Goal: Task Accomplishment & Management: Complete application form

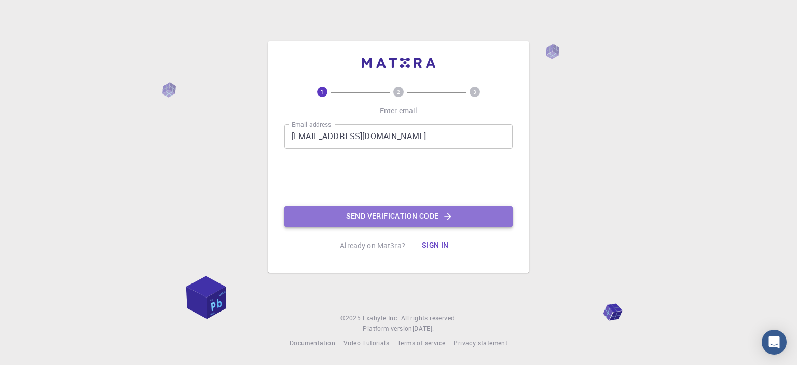
click at [305, 207] on button "Send verification code" at bounding box center [399, 216] width 228 height 21
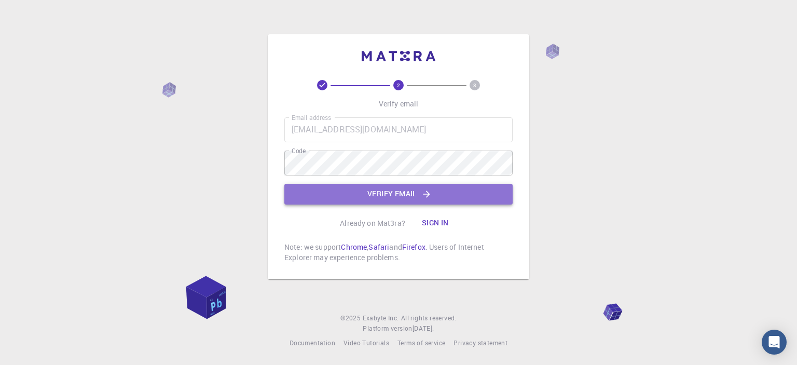
click at [353, 193] on button "Verify email" at bounding box center [399, 194] width 228 height 21
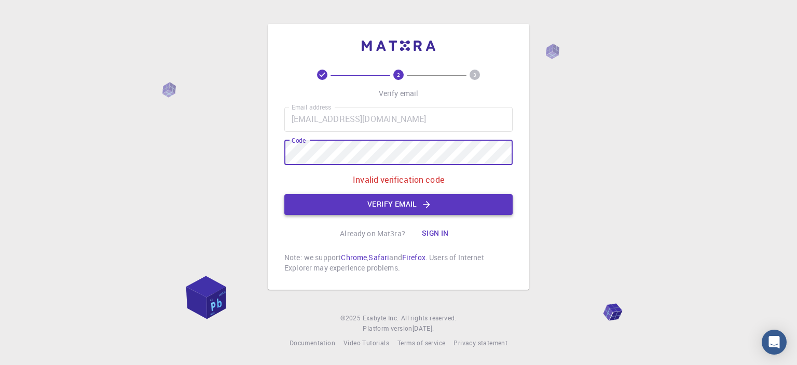
click at [358, 211] on button "Verify email" at bounding box center [399, 204] width 228 height 21
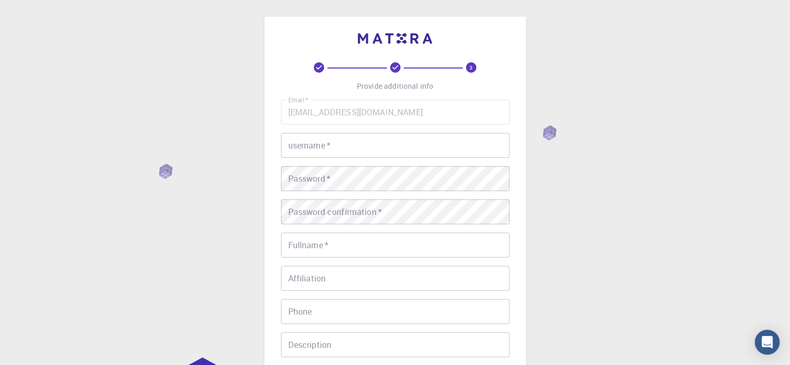
click at [411, 143] on input "username   *" at bounding box center [395, 145] width 228 height 25
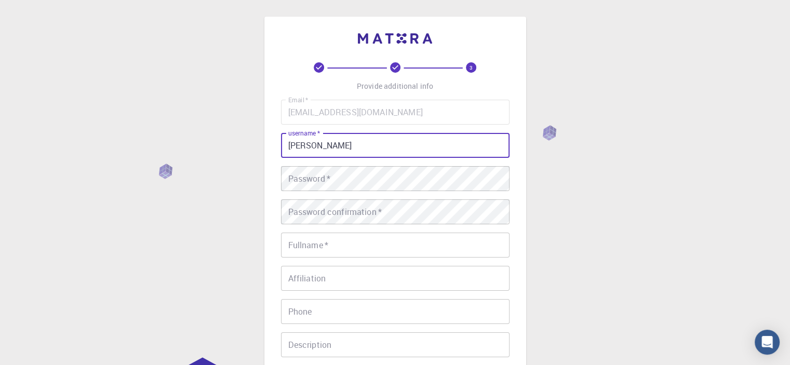
type input "[PERSON_NAME]"
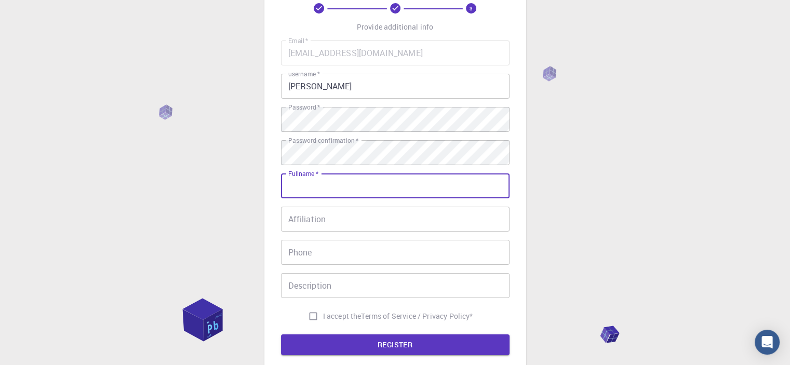
scroll to position [60, 0]
type input "[PERSON_NAME]"
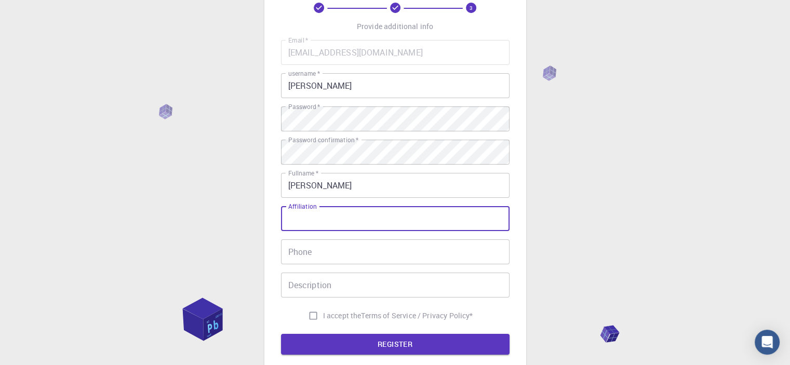
click at [344, 207] on input "Affiliation" at bounding box center [395, 218] width 228 height 25
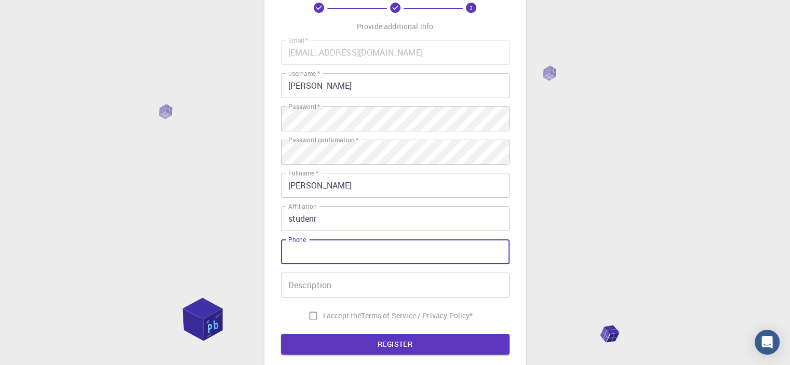
click at [318, 247] on input "Phone" at bounding box center [395, 251] width 228 height 25
click at [326, 224] on input "studenr" at bounding box center [395, 218] width 228 height 25
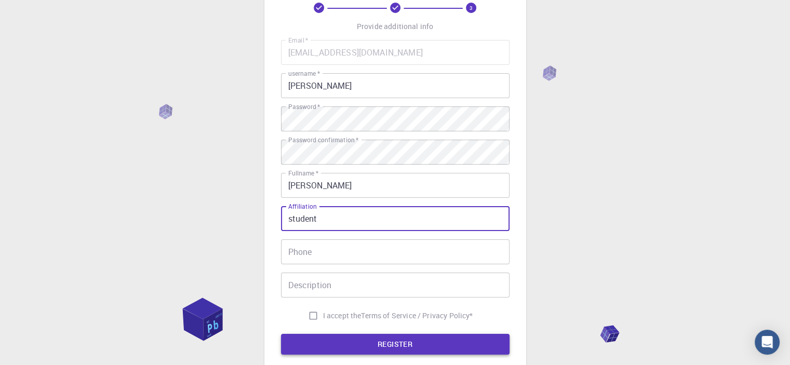
type input "student"
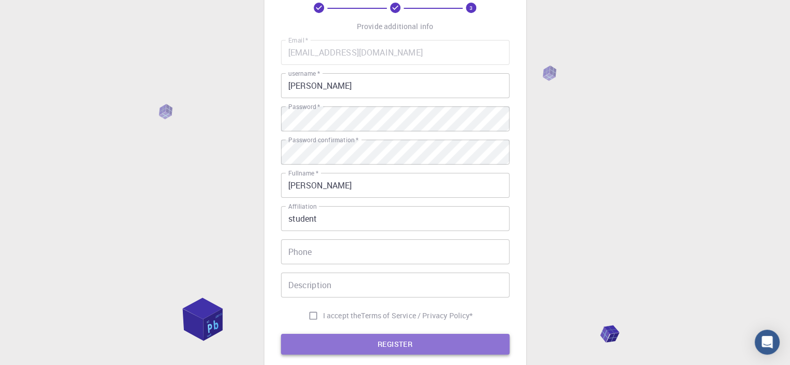
click at [329, 339] on button "REGISTER" at bounding box center [395, 344] width 228 height 21
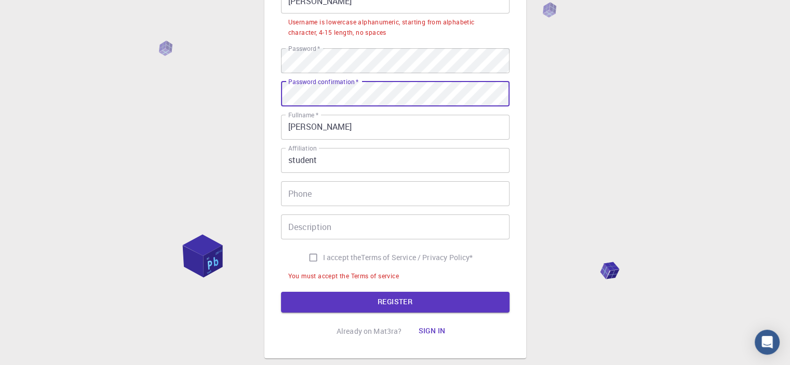
scroll to position [145, 0]
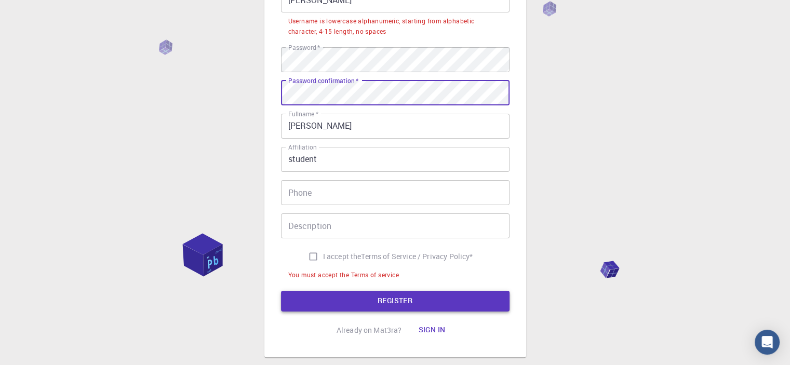
click at [399, 303] on button "REGISTER" at bounding box center [395, 301] width 228 height 21
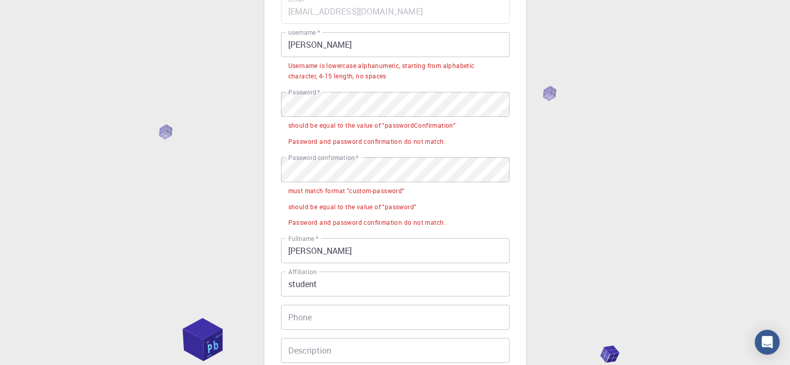
scroll to position [100, 0]
drag, startPoint x: 287, startPoint y: 187, endPoint x: 421, endPoint y: 192, distance: 134.0
click at [421, 192] on li "must match format "custom-password"" at bounding box center [395, 191] width 228 height 16
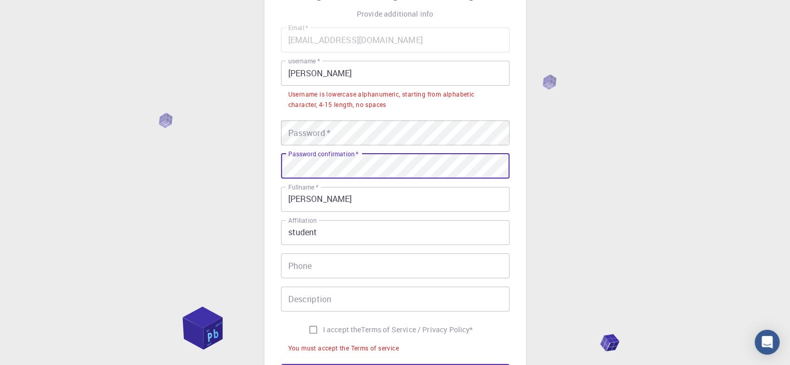
scroll to position [66, 0]
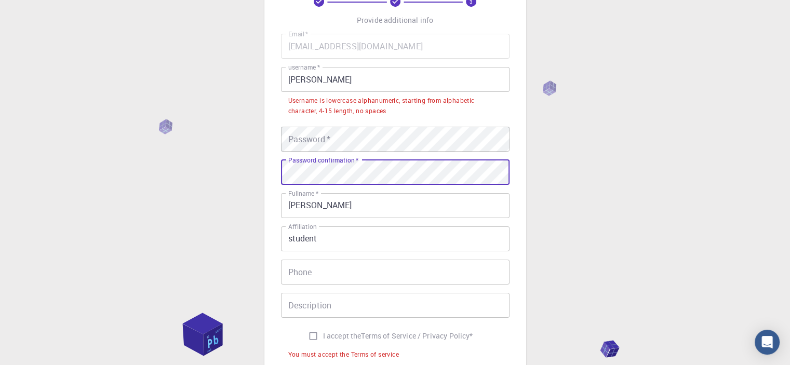
click at [322, 80] on input "[PERSON_NAME]" at bounding box center [395, 79] width 228 height 25
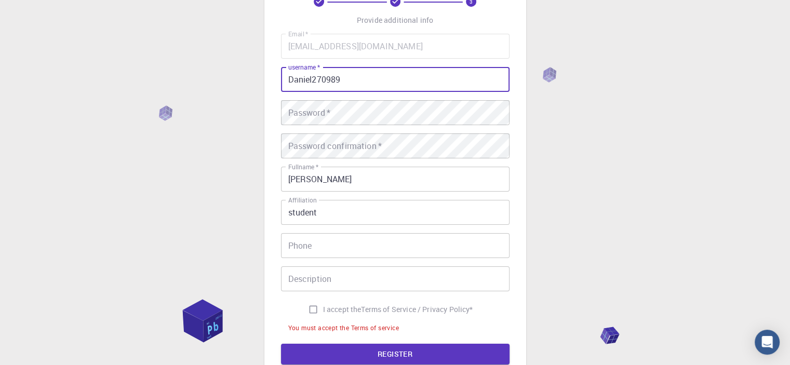
click at [340, 99] on div "Email   * [EMAIL_ADDRESS][DOMAIN_NAME] Email   * username   * Daniel270989 user…" at bounding box center [395, 185] width 228 height 302
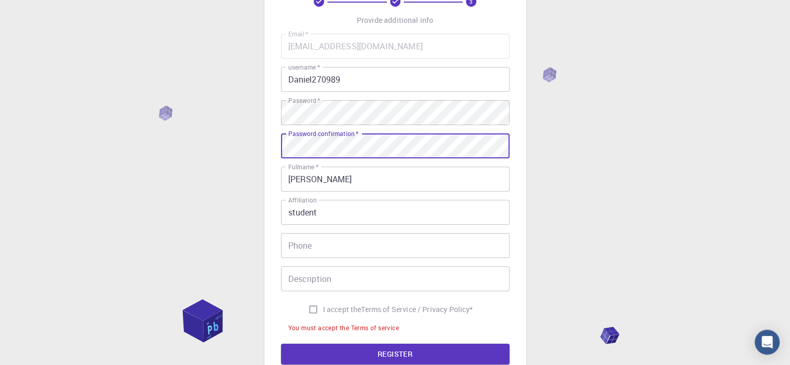
click at [313, 143] on div "Password confirmation   * Password confirmation   *" at bounding box center [395, 145] width 228 height 25
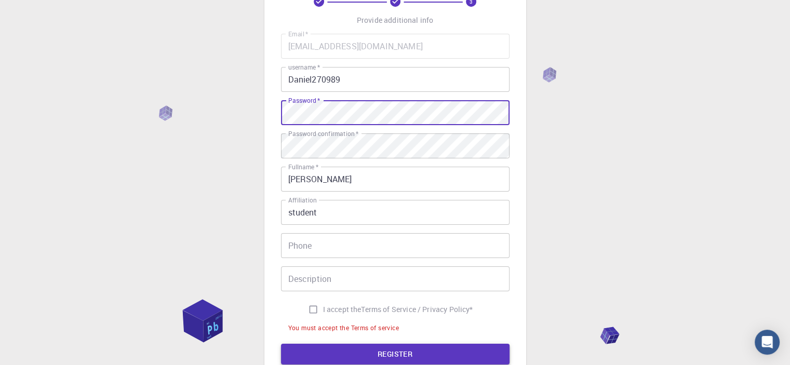
click at [330, 348] on button "REGISTER" at bounding box center [395, 354] width 228 height 21
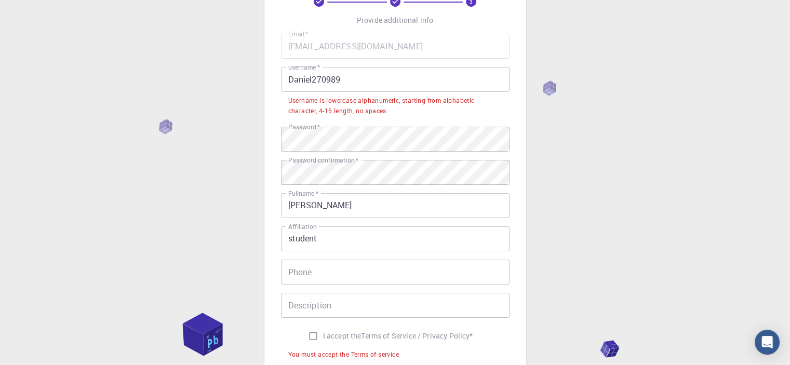
click at [363, 82] on input "Daniel270989" at bounding box center [395, 79] width 228 height 25
drag, startPoint x: 292, startPoint y: 102, endPoint x: 340, endPoint y: 102, distance: 47.8
click at [340, 102] on div "Username is lowercase alphanumeric, starting from alphabetic character, 4-15 le…" at bounding box center [395, 106] width 214 height 21
click at [330, 77] on input "Daniel270989" at bounding box center [395, 79] width 228 height 25
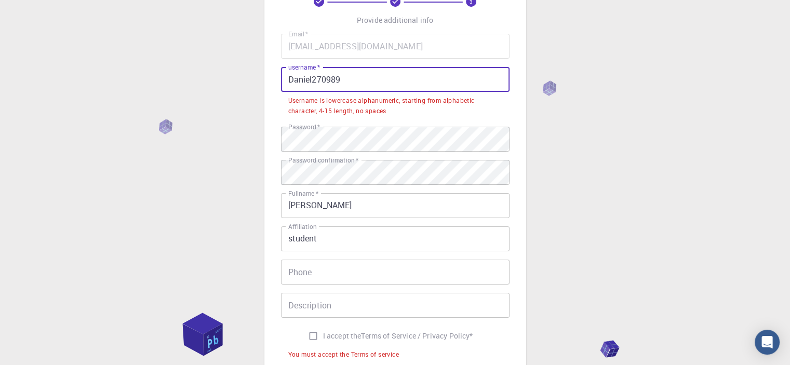
click at [345, 77] on input "Daniel270989" at bounding box center [395, 79] width 228 height 25
drag, startPoint x: 351, startPoint y: 77, endPoint x: 309, endPoint y: 75, distance: 42.1
click at [309, 75] on input "Daniel270989" at bounding box center [395, 79] width 228 height 25
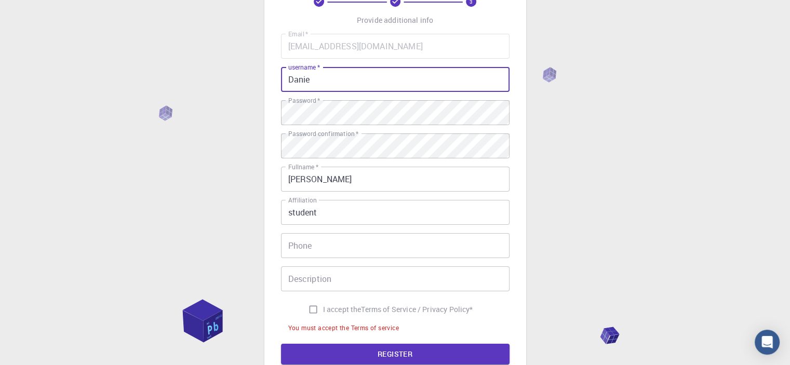
scroll to position [179, 0]
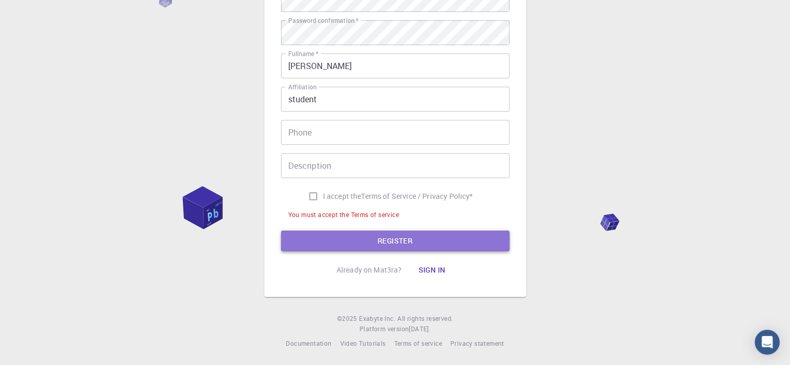
click at [330, 236] on button "REGISTER" at bounding box center [395, 241] width 228 height 21
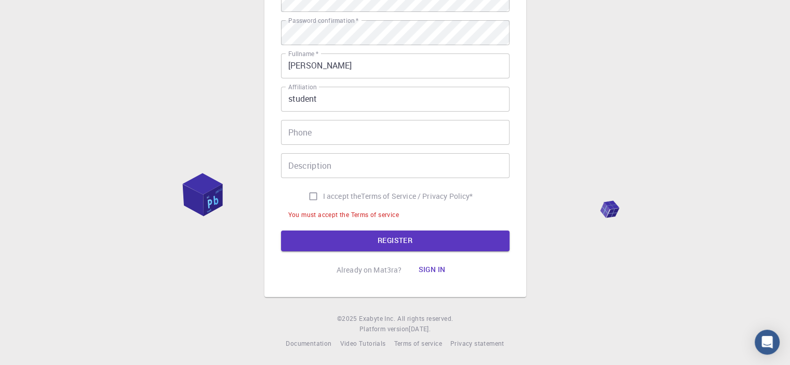
scroll to position [90, 0]
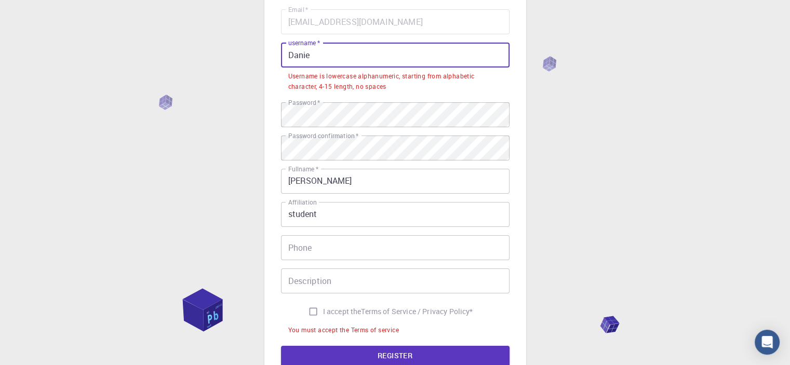
click at [334, 45] on input "Danie" at bounding box center [395, 55] width 228 height 25
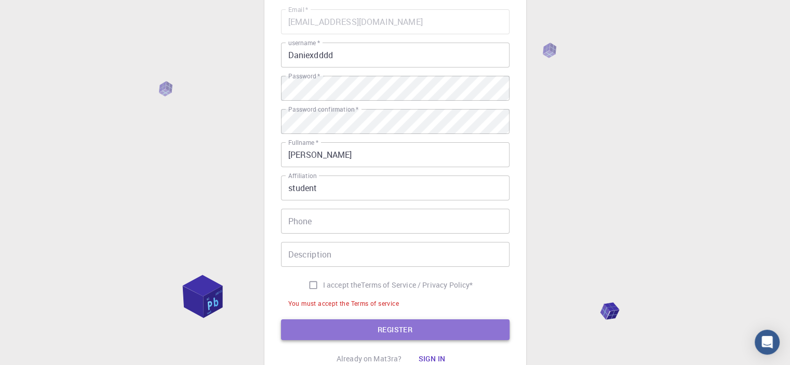
click at [340, 330] on button "REGISTER" at bounding box center [395, 329] width 228 height 21
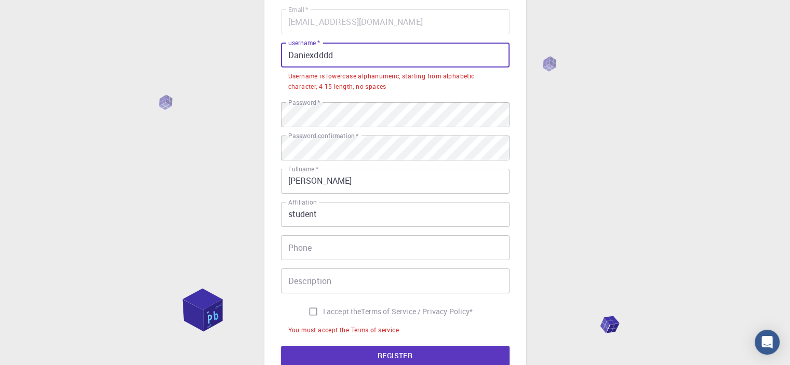
click at [312, 58] on input "Daniexdddd" at bounding box center [395, 55] width 228 height 25
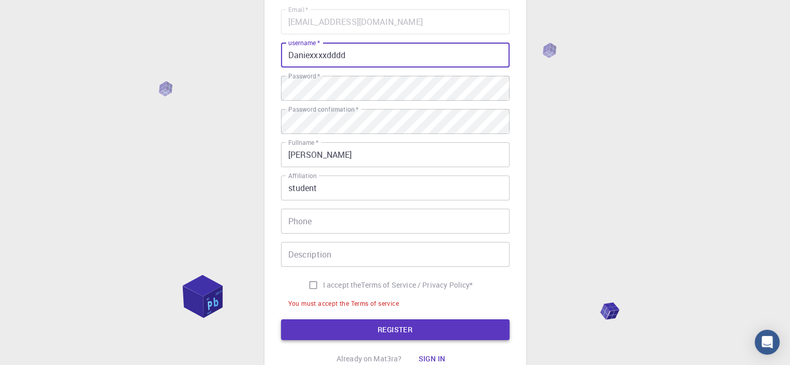
click at [353, 322] on button "REGISTER" at bounding box center [395, 329] width 228 height 21
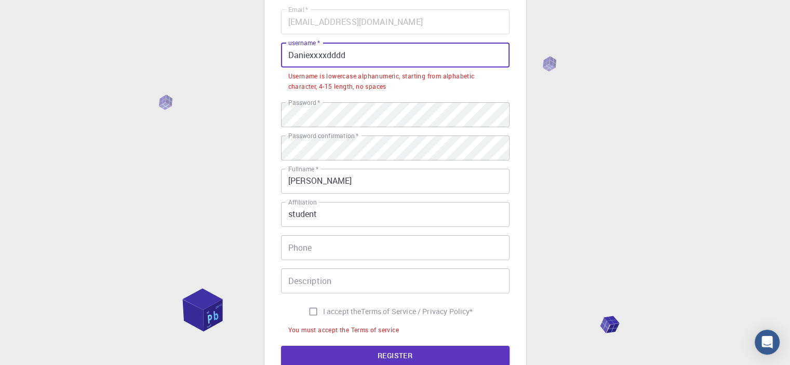
drag, startPoint x: 349, startPoint y: 55, endPoint x: 276, endPoint y: 54, distance: 73.7
click at [276, 54] on div "3 Provide additional info Email   * [EMAIL_ADDRESS][DOMAIN_NAME] Email   * user…" at bounding box center [395, 169] width 262 height 486
type input "d"
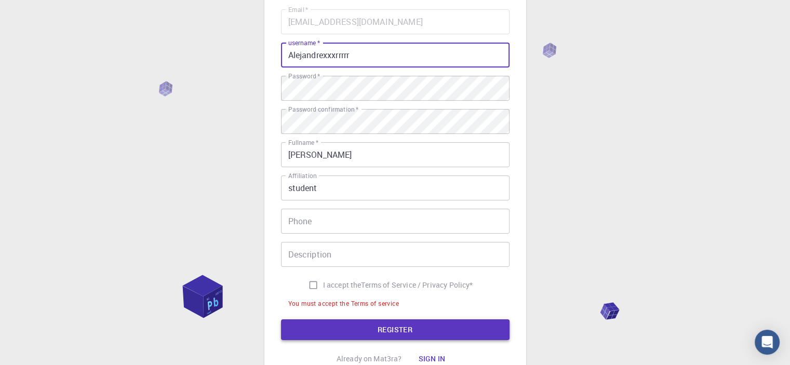
click at [334, 329] on button "REGISTER" at bounding box center [395, 329] width 228 height 21
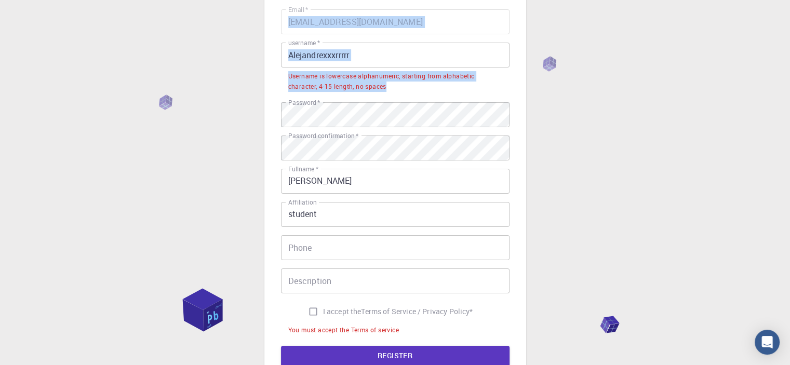
drag, startPoint x: 262, startPoint y: 78, endPoint x: 391, endPoint y: 91, distance: 130.4
click at [391, 91] on div "3 Provide additional info Email   * [EMAIL_ADDRESS][DOMAIN_NAME] Email   * user…" at bounding box center [395, 195] width 790 height 571
click at [388, 89] on div "Username is lowercase alphanumeric, starting from alphabetic character, 4-15 le…" at bounding box center [395, 81] width 214 height 21
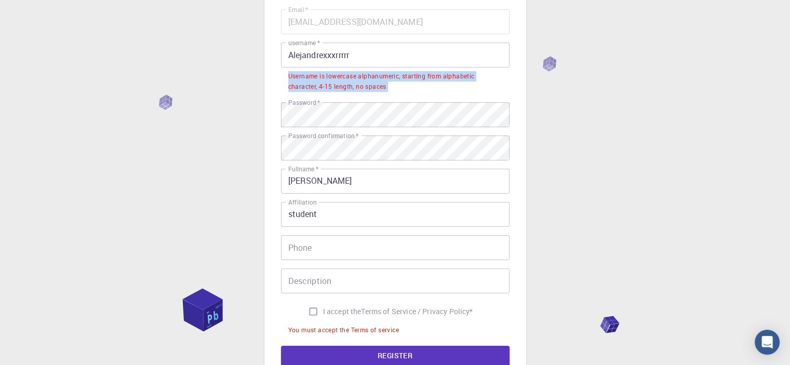
drag, startPoint x: 388, startPoint y: 89, endPoint x: 293, endPoint y: 75, distance: 96.0
click at [293, 75] on div "Username is lowercase alphanumeric, starting from alphabetic character, 4-15 le…" at bounding box center [395, 81] width 214 height 21
click at [324, 57] on input "Alejandrexxxrrrrr" at bounding box center [395, 55] width 228 height 25
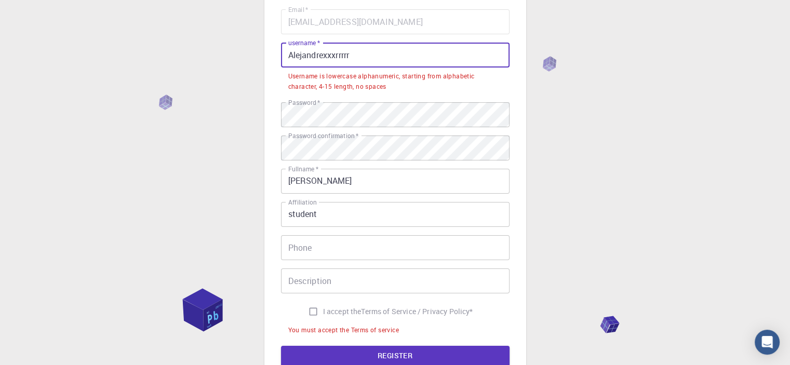
click at [324, 57] on input "Alejandrexxxrrrrr" at bounding box center [395, 55] width 228 height 25
type input "D"
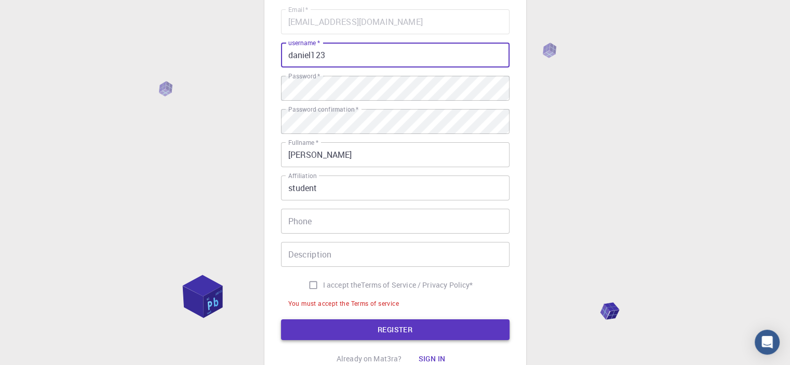
type input "daniel123"
click at [364, 330] on button "REGISTER" at bounding box center [395, 329] width 228 height 21
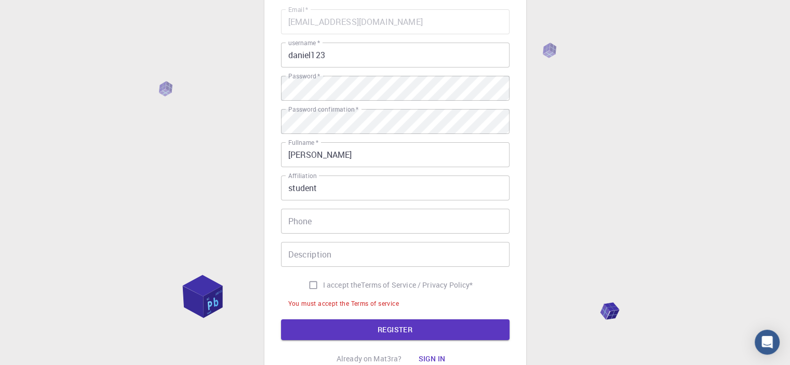
click at [309, 285] on input "I accept the Terms of Service / Privacy Policy *" at bounding box center [313, 285] width 20 height 20
checkbox input "true"
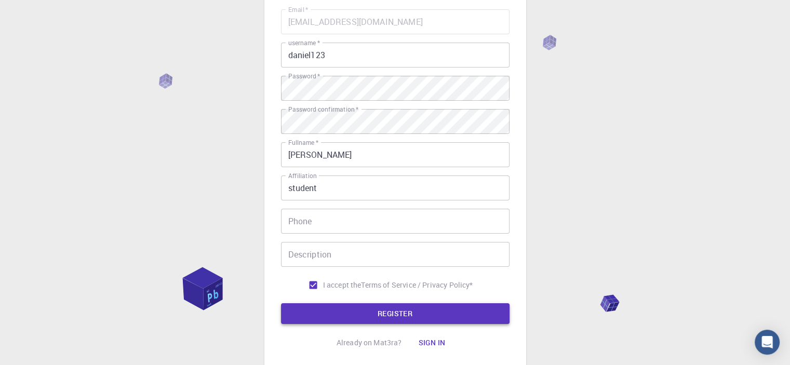
click at [309, 307] on button "REGISTER" at bounding box center [395, 313] width 228 height 21
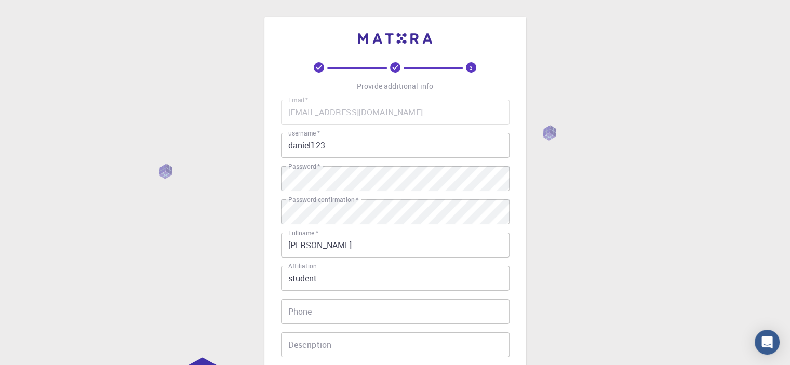
scroll to position [163, 0]
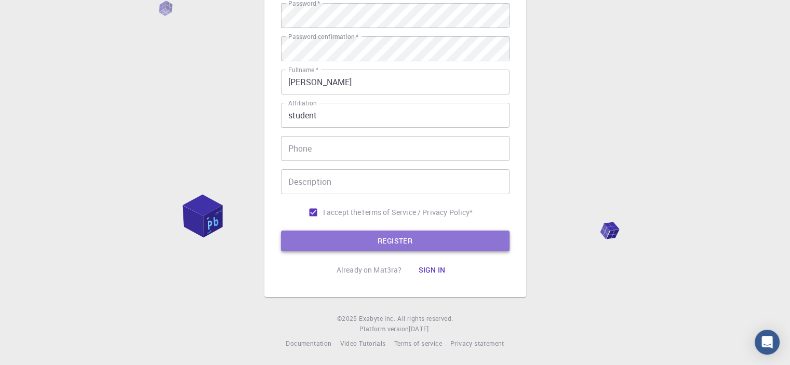
click at [374, 248] on button "REGISTER" at bounding box center [395, 241] width 228 height 21
